Goal: Task Accomplishment & Management: Use online tool/utility

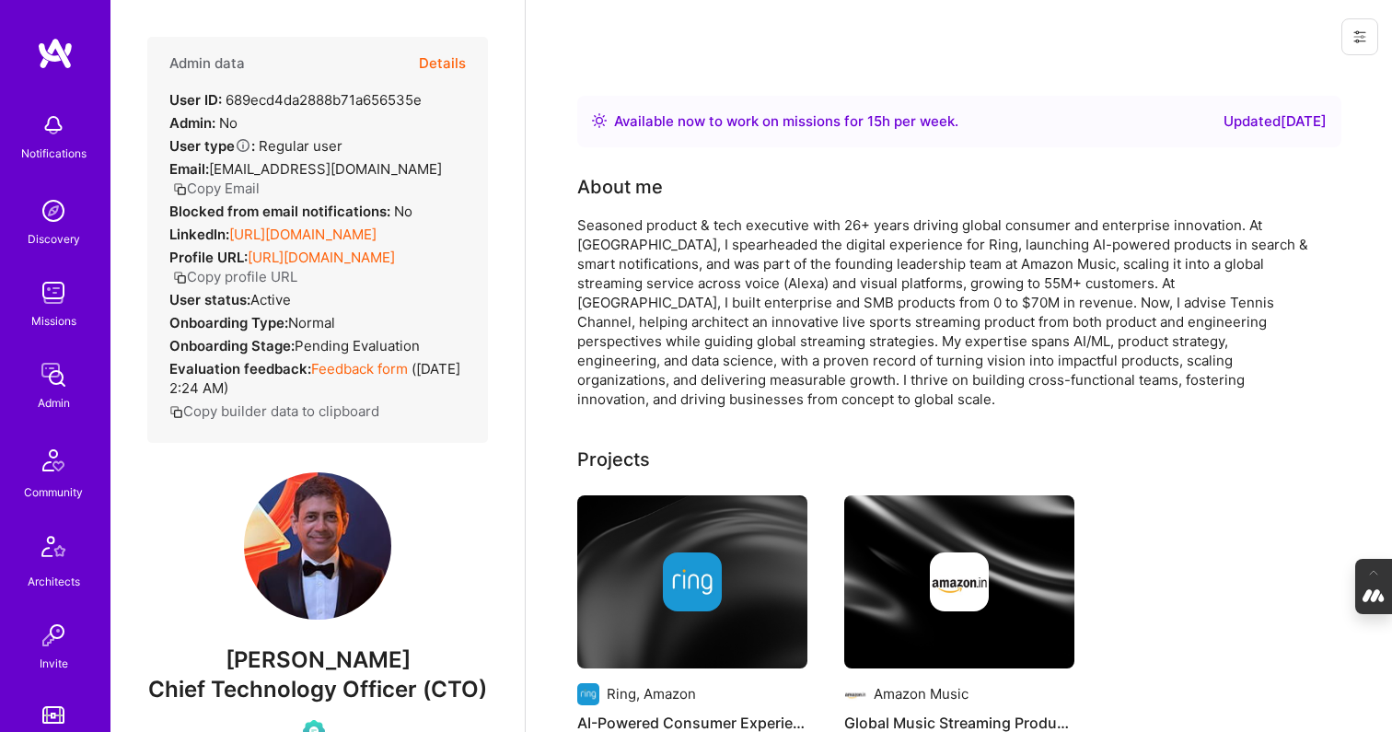
click at [439, 61] on button "Details" at bounding box center [442, 63] width 47 height 53
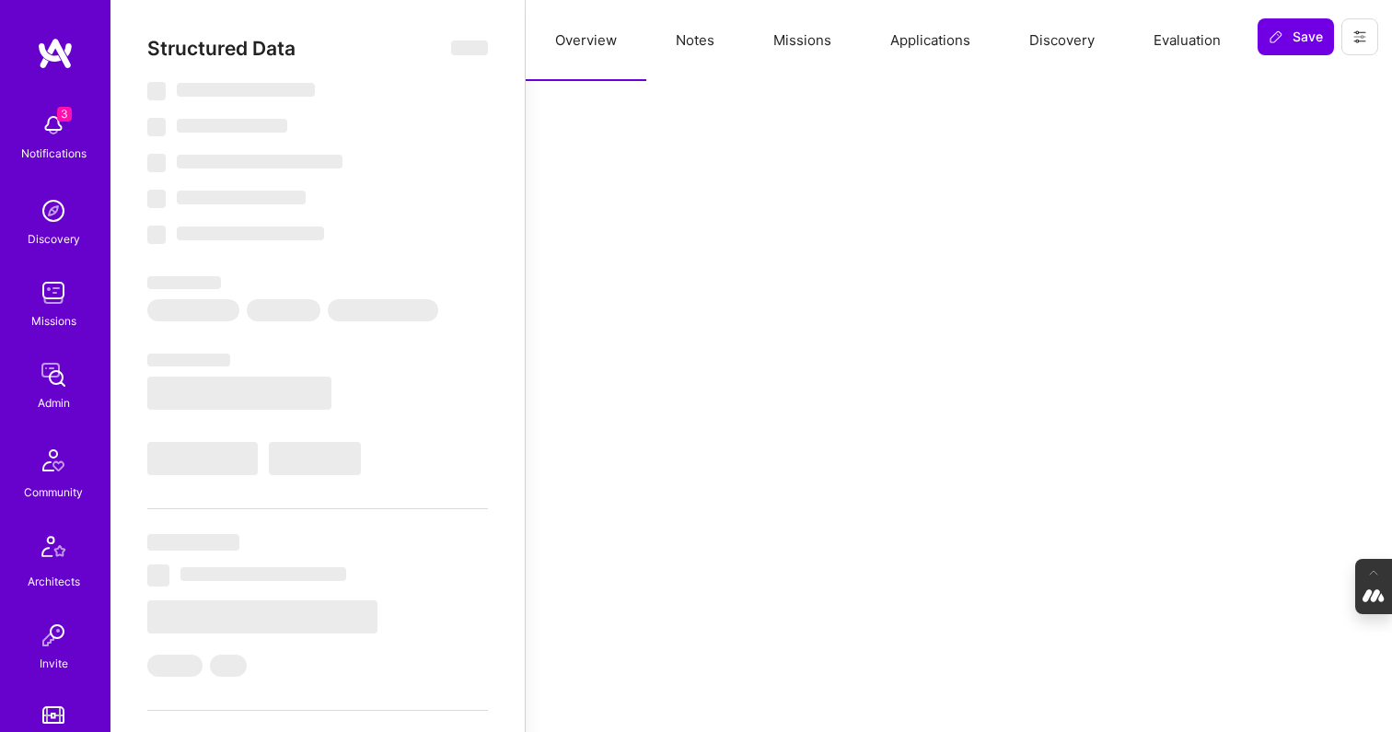
select select "Right Now"
select select "Verified"
select select "US"
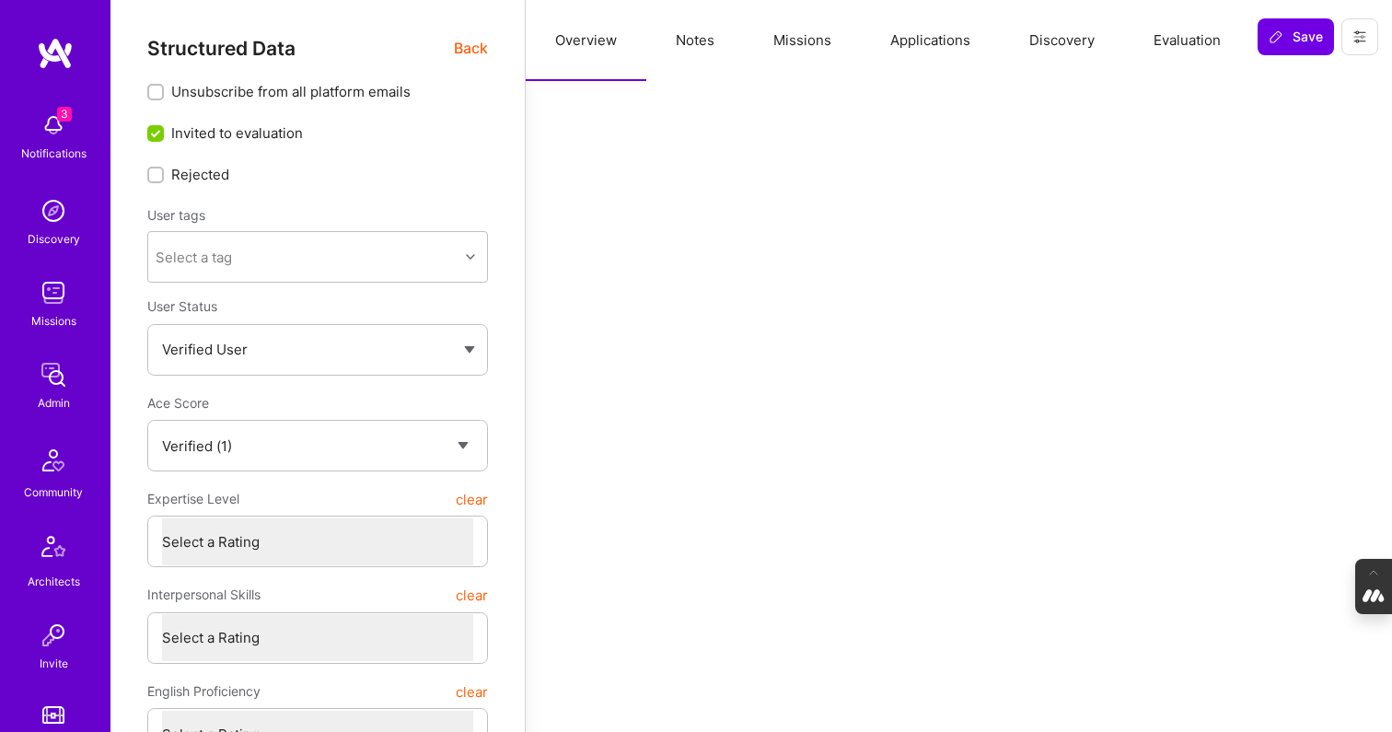
click at [1169, 33] on button "Evaluation" at bounding box center [1187, 40] width 126 height 81
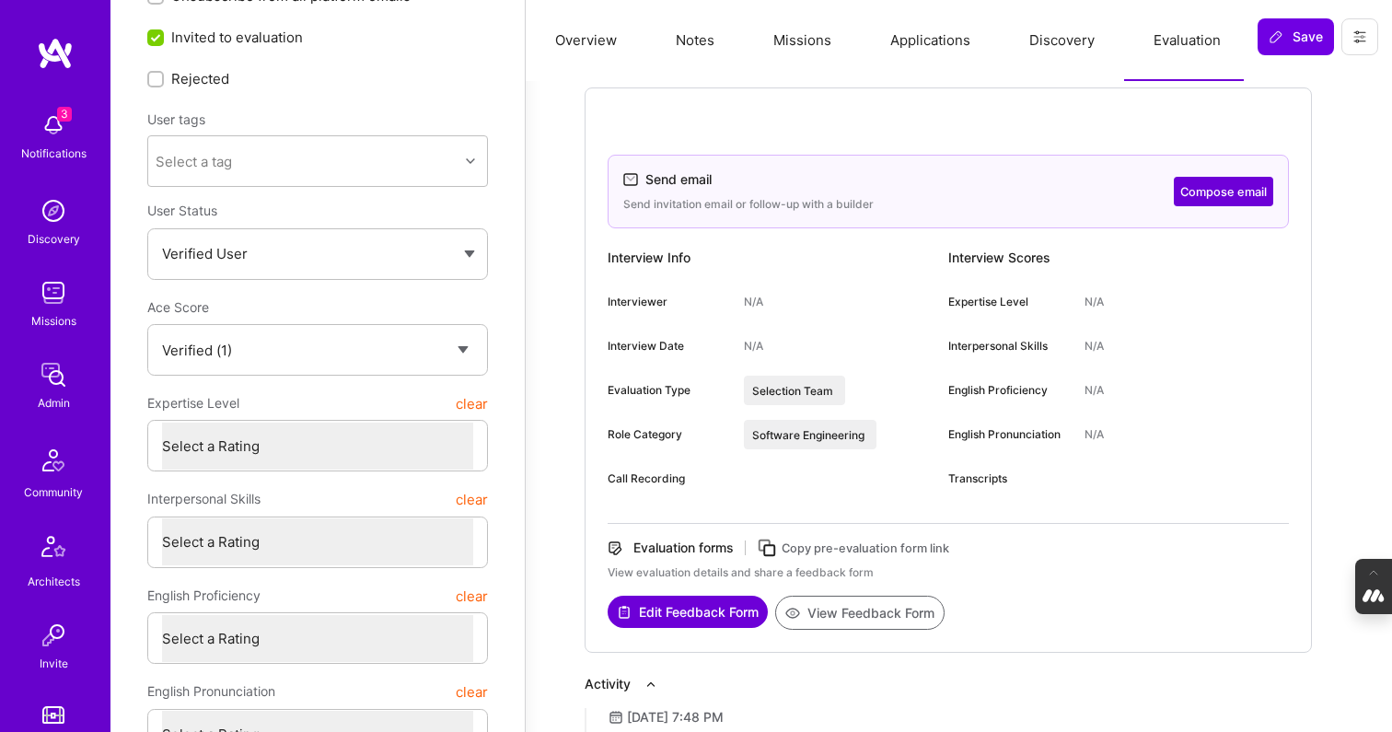
scroll to position [135, 0]
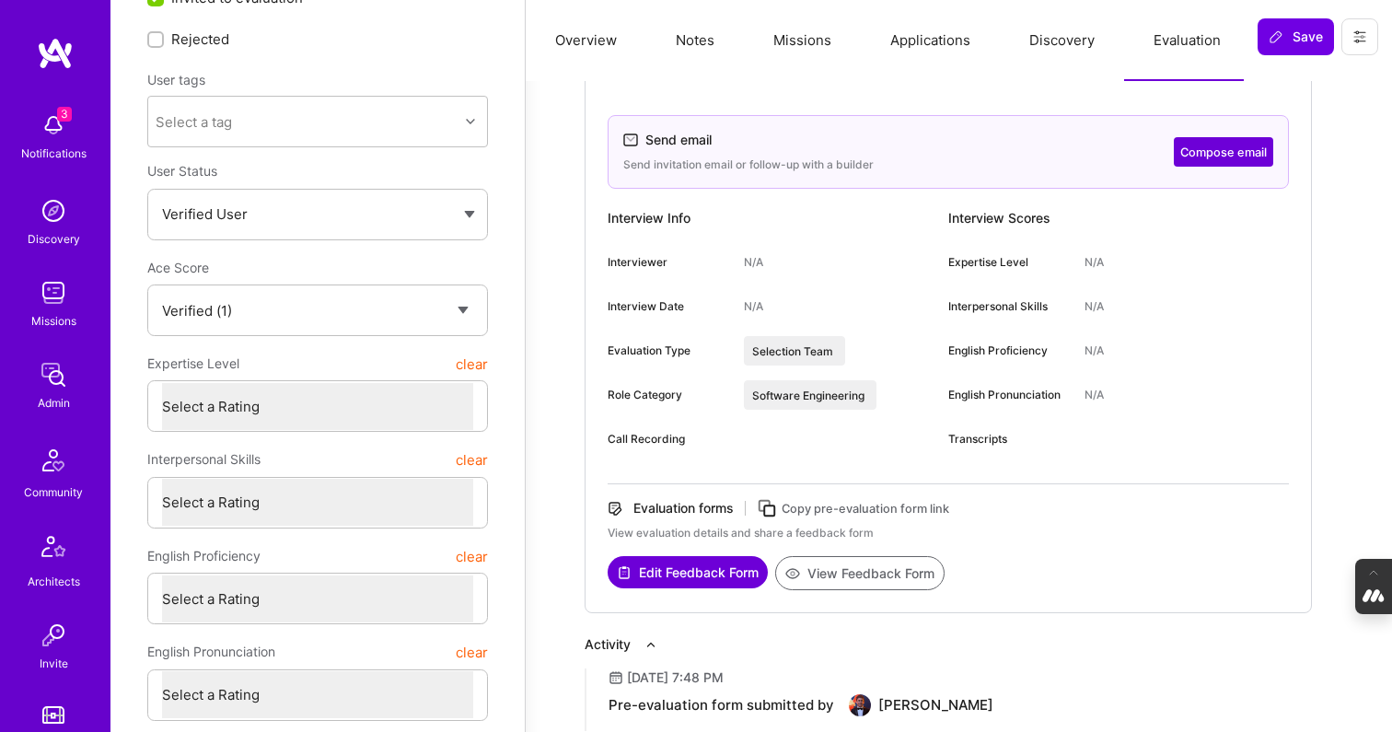
click at [772, 502] on icon at bounding box center [767, 508] width 21 height 21
click at [1360, 29] on icon at bounding box center [1360, 36] width 15 height 15
click at [1258, 86] on button "Login as Alok" at bounding box center [1293, 78] width 170 height 47
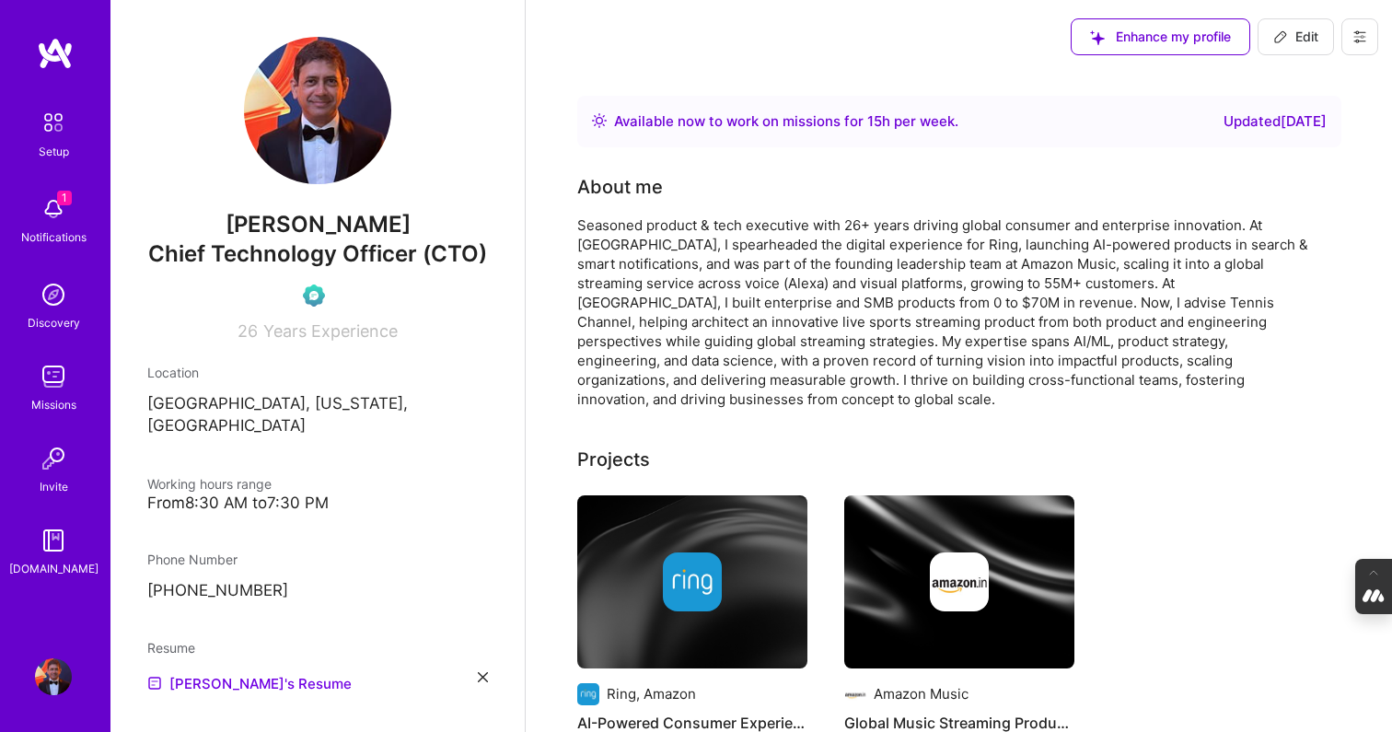
scroll to position [135, 0]
